Goal: Information Seeking & Learning: Learn about a topic

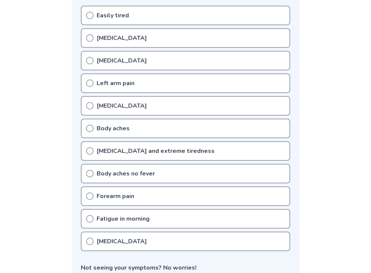
scroll to position [167, 0]
click at [89, 192] on circle at bounding box center [90, 195] width 7 height 7
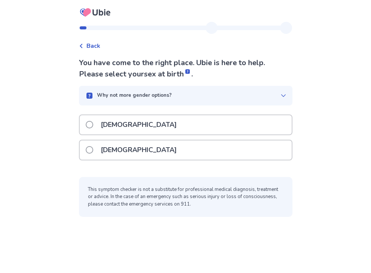
click at [98, 151] on label "[DEMOGRAPHIC_DATA]" at bounding box center [134, 149] width 96 height 19
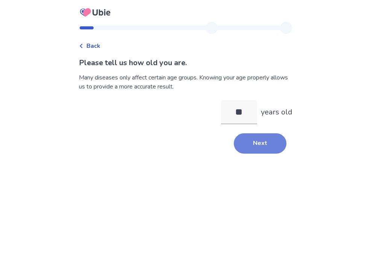
type input "**"
click at [251, 147] on button "Next" at bounding box center [260, 143] width 53 height 20
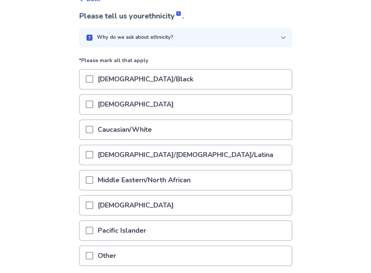
scroll to position [50, 0]
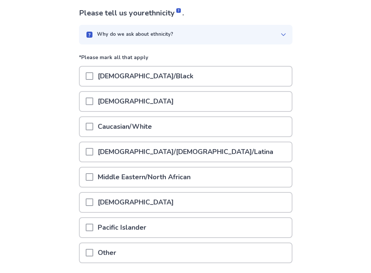
click at [247, 123] on div "Caucasian/White" at bounding box center [186, 126] width 212 height 19
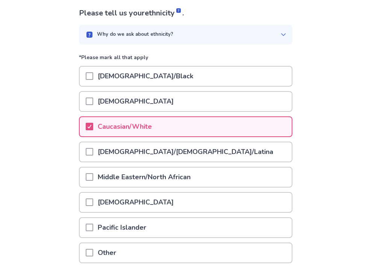
scroll to position [106, 0]
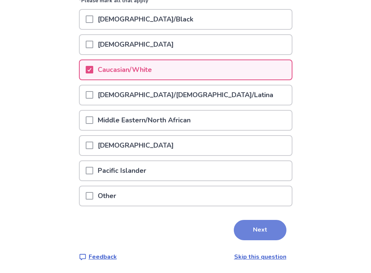
click at [259, 225] on button "Next" at bounding box center [260, 230] width 53 height 20
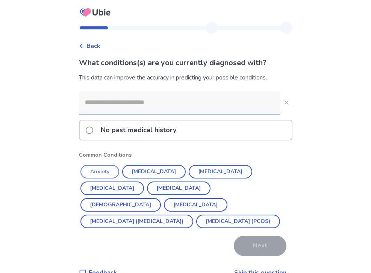
click at [108, 170] on button "Anxiety" at bounding box center [99, 172] width 39 height 14
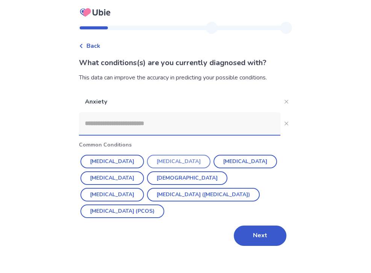
click at [155, 161] on button "[MEDICAL_DATA]" at bounding box center [179, 162] width 64 height 14
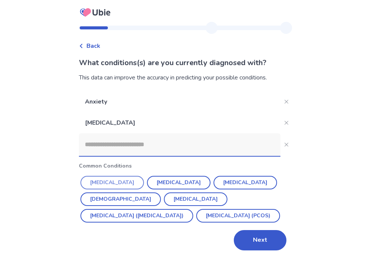
click at [118, 181] on button "[MEDICAL_DATA]" at bounding box center [112, 183] width 64 height 14
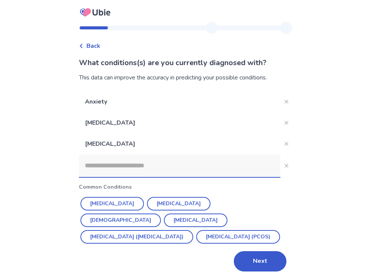
click at [206, 166] on input at bounding box center [180, 165] width 202 height 23
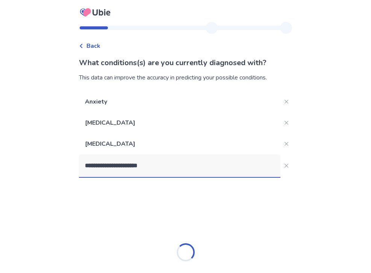
type input "**********"
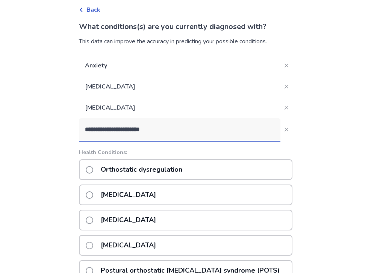
scroll to position [35, 0]
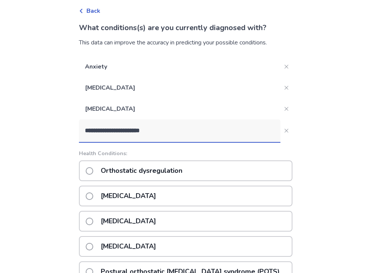
drag, startPoint x: 161, startPoint y: 134, endPoint x: 122, endPoint y: 129, distance: 39.8
click at [122, 129] on input "**********" at bounding box center [180, 130] width 202 height 23
click at [119, 170] on p "Orthostatic dysregulation" at bounding box center [141, 170] width 91 height 19
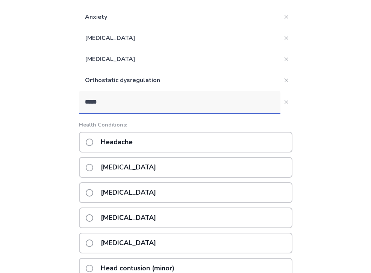
scroll to position [103, 0]
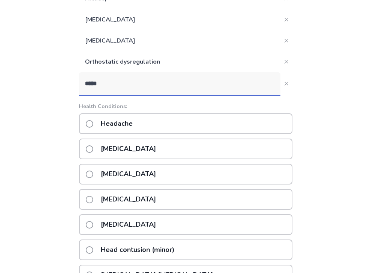
type input "*****"
click at [228, 223] on div "[MEDICAL_DATA]" at bounding box center [186, 224] width 214 height 21
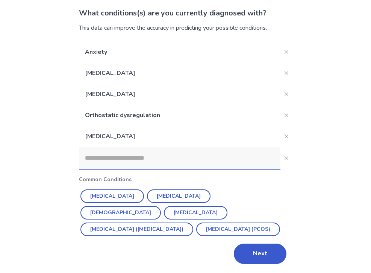
scroll to position [50, 0]
click at [212, 152] on input at bounding box center [180, 158] width 202 height 23
type input "*"
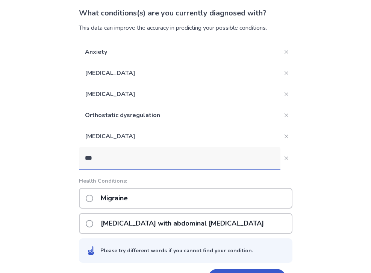
type input "***"
click at [164, 199] on div "Migraine" at bounding box center [186, 198] width 214 height 21
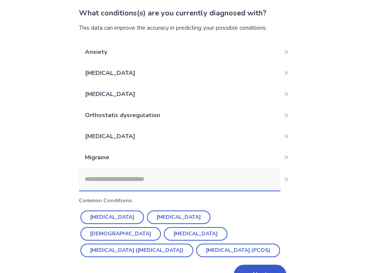
click at [194, 175] on input at bounding box center [180, 179] width 202 height 23
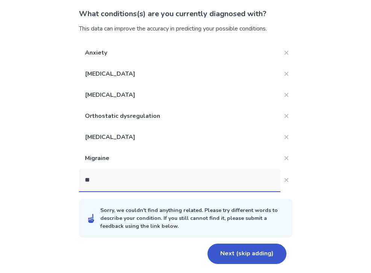
type input "*"
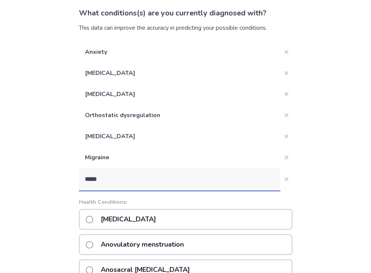
scroll to position [112, 0]
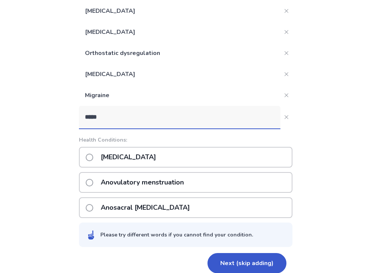
type input "*****"
click at [252, 154] on div "[MEDICAL_DATA]" at bounding box center [186, 157] width 214 height 21
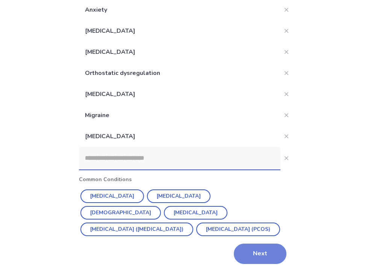
click at [261, 250] on button "Next" at bounding box center [260, 253] width 53 height 20
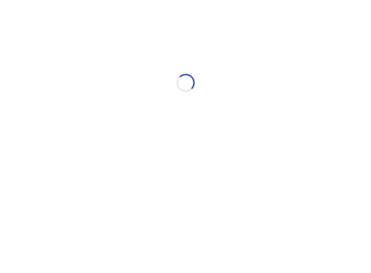
scroll to position [0, 0]
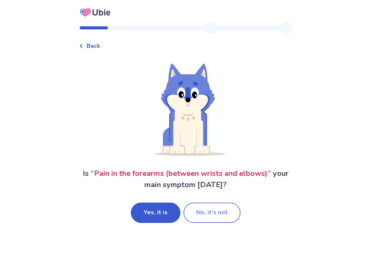
click at [224, 216] on button "No, it's not" at bounding box center [212, 212] width 57 height 20
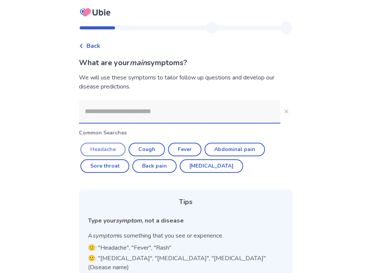
click at [121, 149] on button "Headache" at bounding box center [102, 150] width 45 height 14
type input "********"
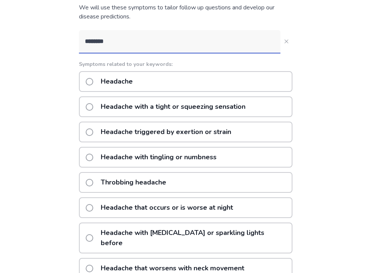
scroll to position [71, 0]
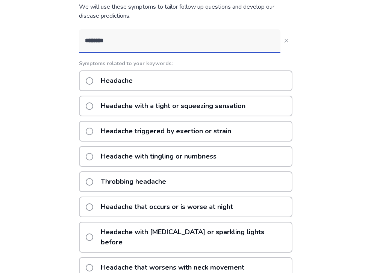
click at [239, 179] on div "Throbbing headache" at bounding box center [186, 181] width 214 height 21
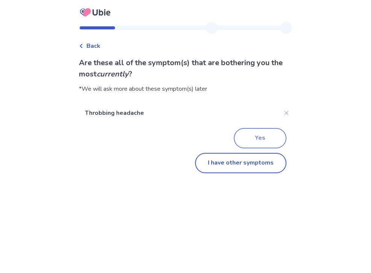
click at [247, 139] on button "Yes" at bounding box center [260, 138] width 53 height 20
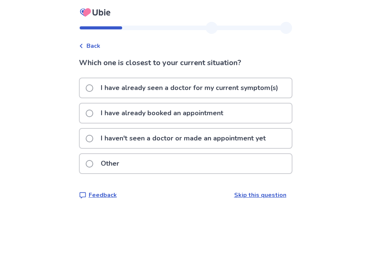
click at [63, 66] on div "Back Which one is closest to your current situation? I have already seen a doct…" at bounding box center [185, 136] width 371 height 273
click at [140, 90] on p "I have already seen a doctor for my current symptom(s)" at bounding box center [189, 87] width 187 height 19
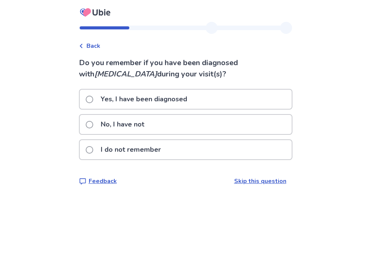
click at [168, 123] on div "No, I have not" at bounding box center [186, 124] width 212 height 19
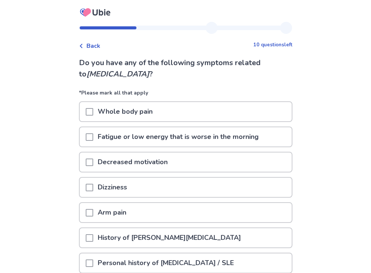
click at [92, 138] on span at bounding box center [90, 137] width 8 height 8
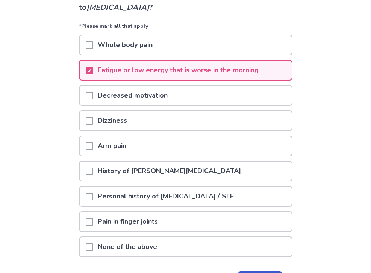
scroll to position [67, 0]
click at [93, 146] on span at bounding box center [90, 146] width 8 height 8
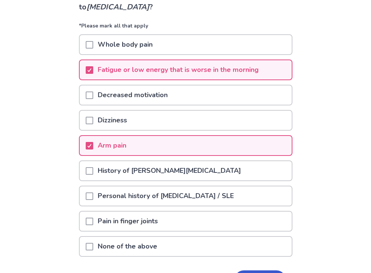
click at [93, 97] on span at bounding box center [90, 95] width 8 height 8
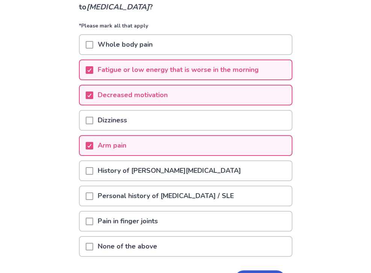
click at [90, 117] on span at bounding box center [90, 121] width 8 height 8
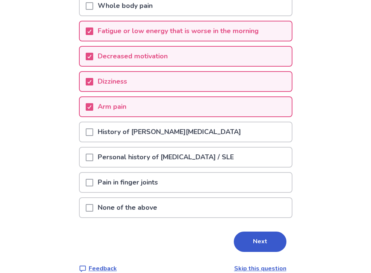
scroll to position [114, 0]
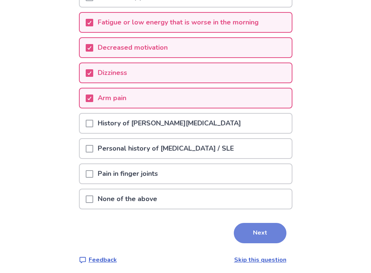
click at [266, 224] on button "Next" at bounding box center [260, 233] width 53 height 20
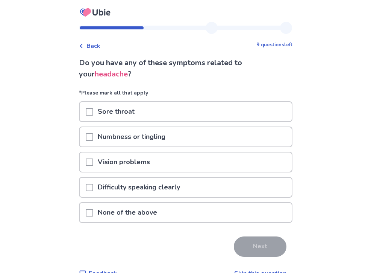
click at [215, 211] on div "None of the above" at bounding box center [186, 212] width 212 height 19
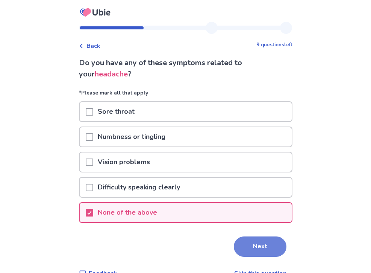
click at [249, 240] on button "Next" at bounding box center [260, 246] width 53 height 20
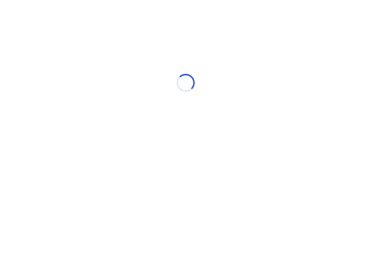
select select "*"
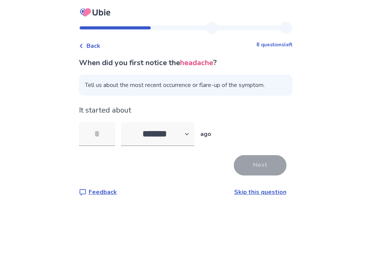
click at [250, 193] on link "Skip this question" at bounding box center [260, 192] width 52 height 8
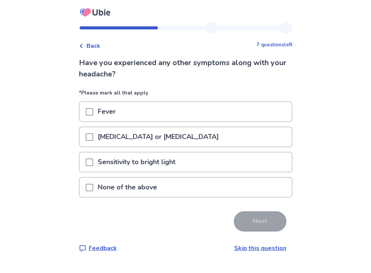
click at [93, 134] on span at bounding box center [90, 137] width 8 height 8
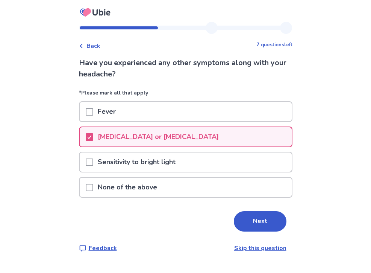
click at [93, 166] on div at bounding box center [90, 161] width 8 height 19
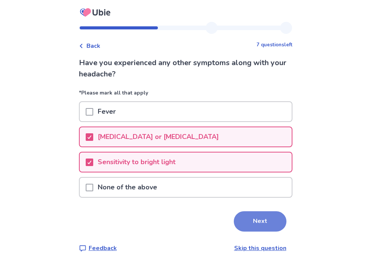
click at [245, 217] on button "Next" at bounding box center [260, 221] width 53 height 20
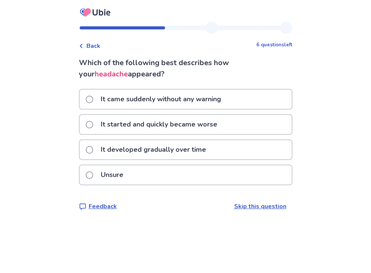
click at [93, 126] on span at bounding box center [90, 125] width 8 height 8
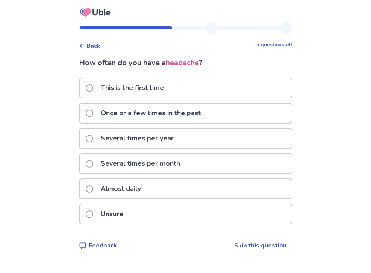
click at [93, 189] on span at bounding box center [90, 189] width 8 height 8
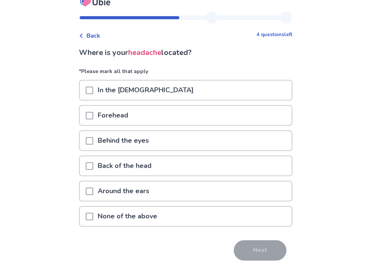
scroll to position [11, 0]
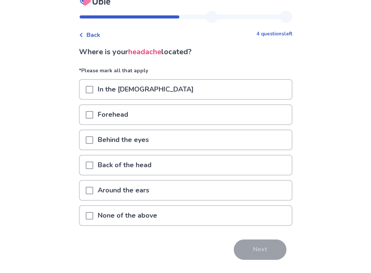
click at [93, 86] on span at bounding box center [90, 90] width 8 height 8
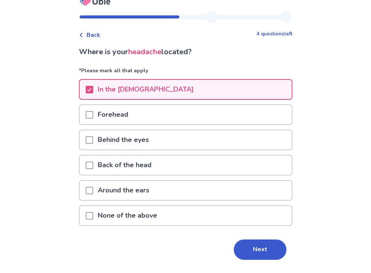
click at [93, 110] on div at bounding box center [90, 114] width 8 height 19
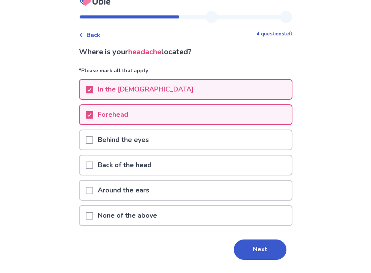
click at [93, 137] on span at bounding box center [90, 140] width 8 height 8
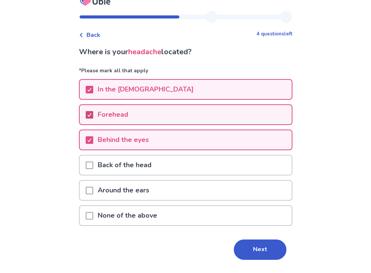
click at [92, 116] on div at bounding box center [89, 115] width 5 height 6
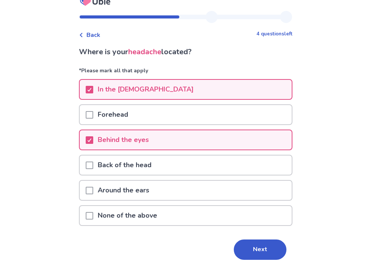
click at [99, 164] on p "Back of the head" at bounding box center [124, 164] width 63 height 19
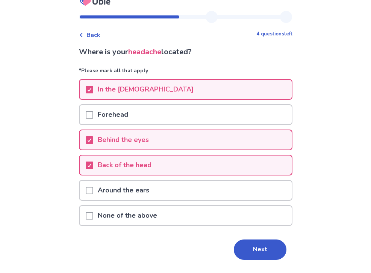
click at [93, 187] on span at bounding box center [90, 191] width 8 height 8
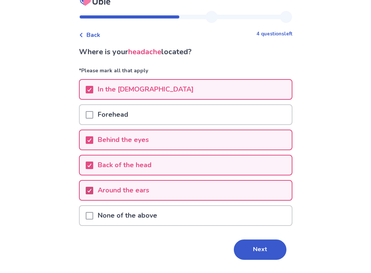
click at [92, 187] on div at bounding box center [89, 190] width 5 height 6
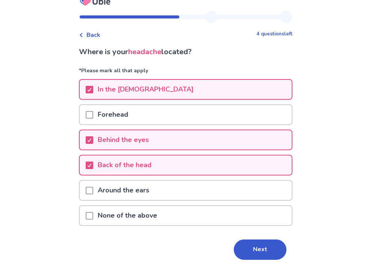
click at [91, 118] on span at bounding box center [90, 115] width 8 height 8
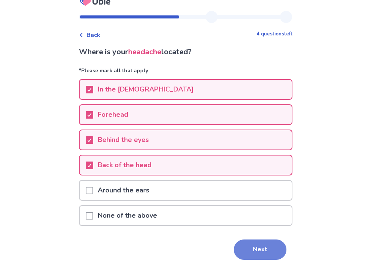
click at [248, 244] on button "Next" at bounding box center [260, 249] width 53 height 20
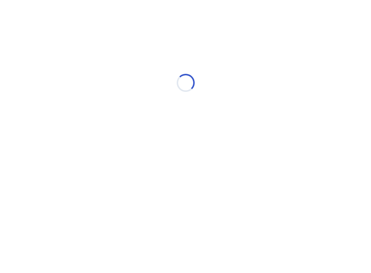
scroll to position [0, 0]
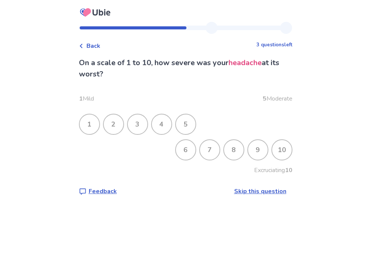
click at [207, 153] on div "7" at bounding box center [210, 150] width 20 height 20
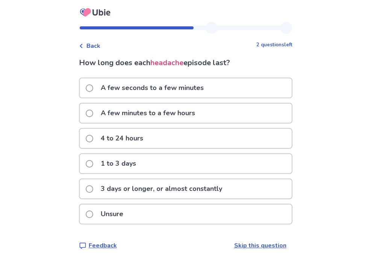
click at [97, 134] on label "4 to 24 hours" at bounding box center [117, 138] width 62 height 19
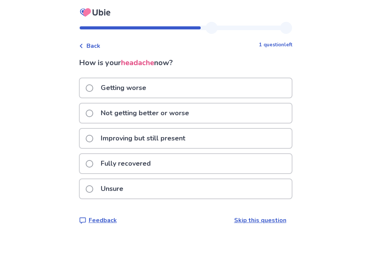
click at [91, 89] on span at bounding box center [90, 88] width 8 height 8
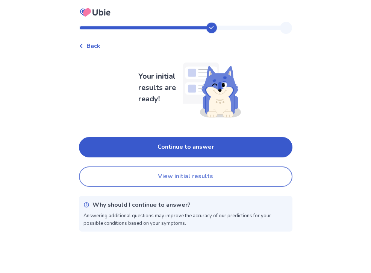
click at [135, 178] on button "View initial results" at bounding box center [186, 176] width 214 height 20
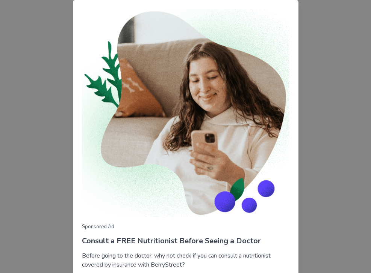
scroll to position [56, 0]
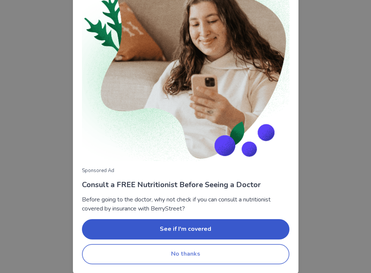
click at [142, 257] on button "No thanks" at bounding box center [186, 254] width 208 height 20
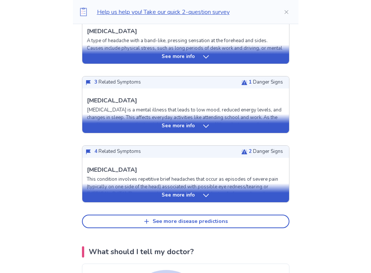
scroll to position [305, 0]
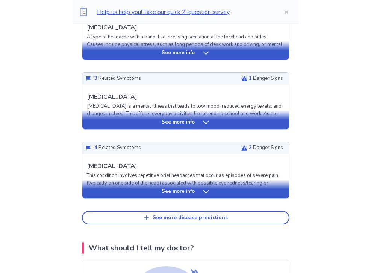
click at [184, 193] on p "See more info" at bounding box center [178, 192] width 33 height 8
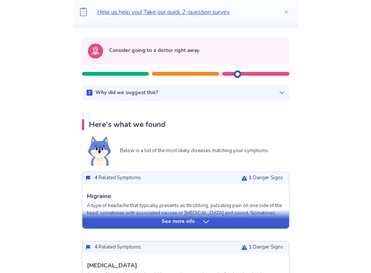
scroll to position [0, 0]
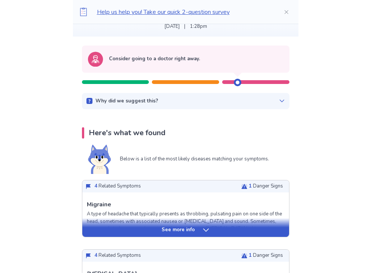
scroll to position [60, 0]
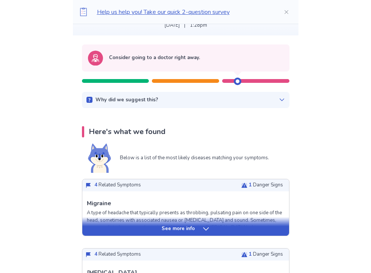
click at [163, 227] on p "See more info" at bounding box center [178, 229] width 33 height 8
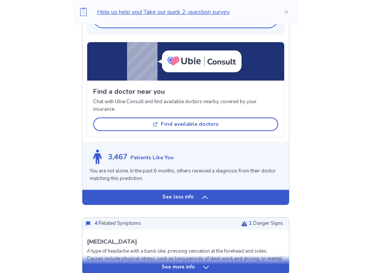
click at [182, 195] on p "See less info" at bounding box center [177, 197] width 31 height 8
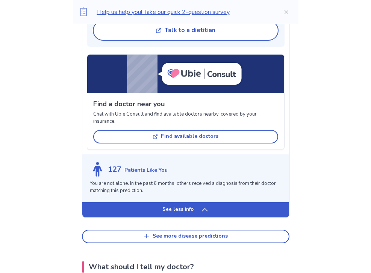
scroll to position [895, 0]
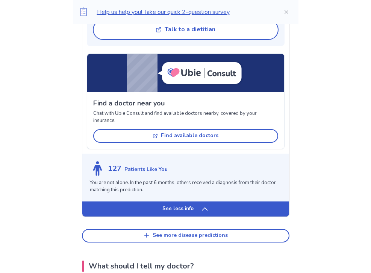
click at [182, 206] on p "See less info" at bounding box center [177, 209] width 31 height 8
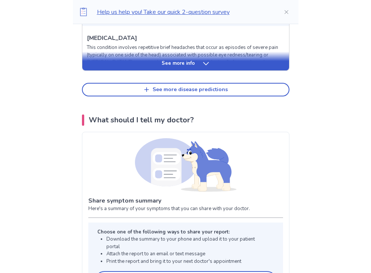
scroll to position [431, 0]
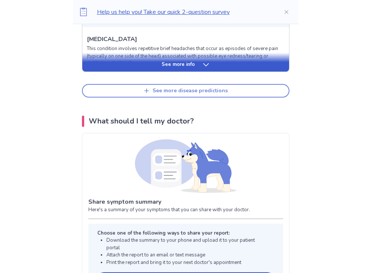
click at [182, 93] on div "See more disease predictions" at bounding box center [190, 91] width 75 height 6
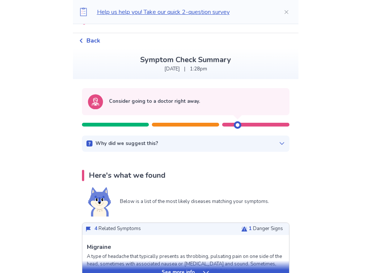
scroll to position [0, 0]
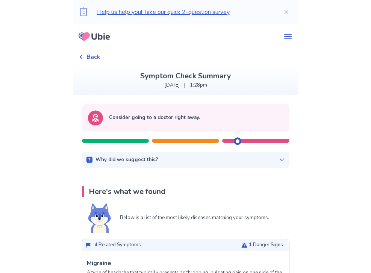
click at [273, 157] on div "Why did we suggest this?" at bounding box center [186, 160] width 199 height 8
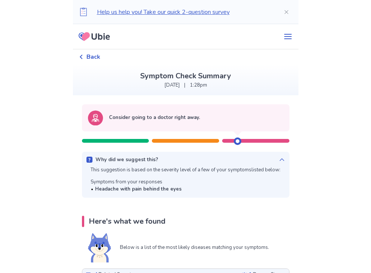
click at [273, 157] on div "Why did we suggest this?" at bounding box center [186, 160] width 199 height 8
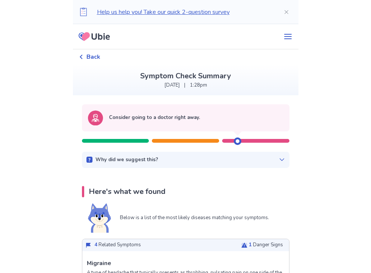
click at [90, 57] on div "Back" at bounding box center [89, 56] width 21 height 9
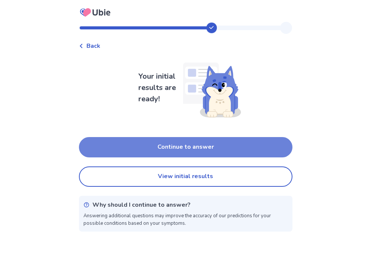
click at [207, 147] on button "Continue to answer" at bounding box center [186, 147] width 214 height 20
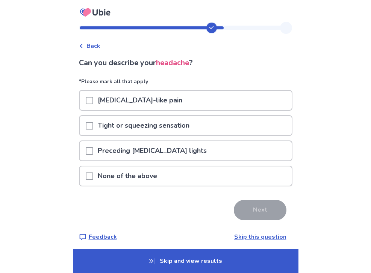
click at [193, 131] on p "Tight or squeezing sensation" at bounding box center [143, 125] width 101 height 19
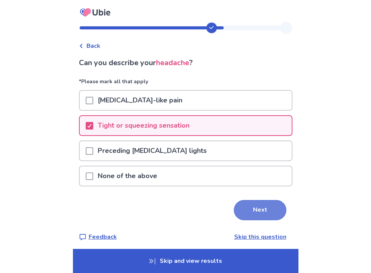
click at [251, 214] on button "Next" at bounding box center [260, 210] width 53 height 20
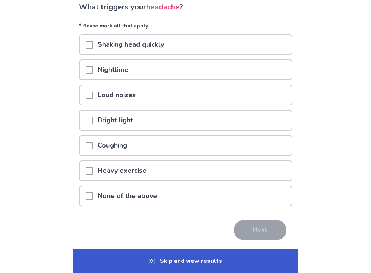
scroll to position [80, 0]
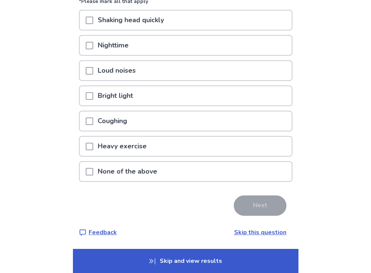
click at [188, 98] on div "Bright light" at bounding box center [186, 95] width 212 height 19
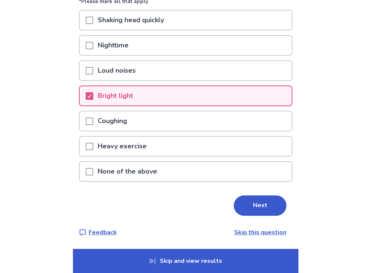
click at [182, 71] on div "Loud noises" at bounding box center [186, 70] width 212 height 19
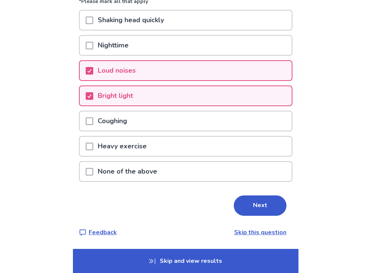
click at [175, 48] on div "Nighttime" at bounding box center [186, 45] width 212 height 19
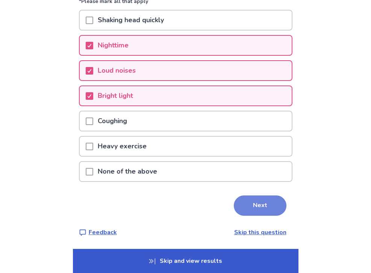
click at [239, 208] on button "Next" at bounding box center [260, 205] width 53 height 20
